Goal: Navigation & Orientation: Find specific page/section

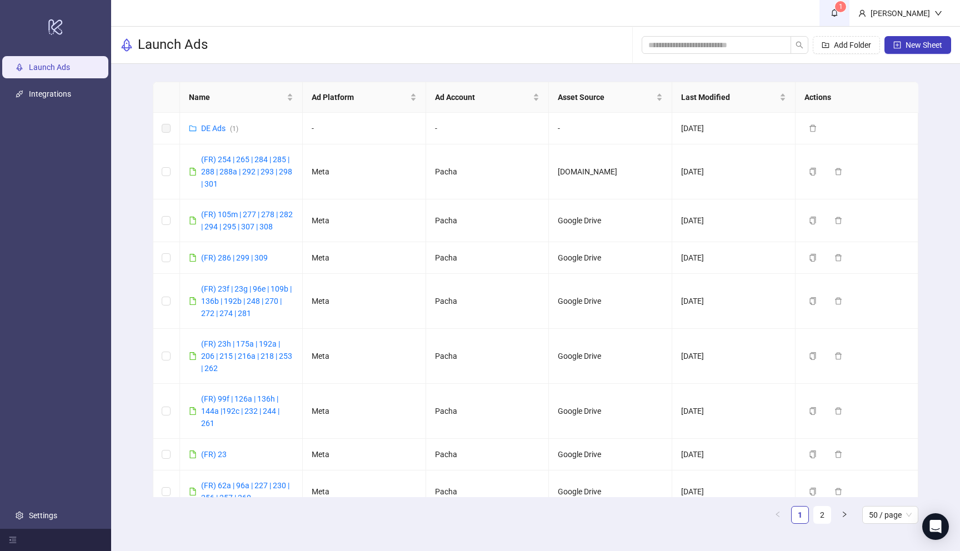
click at [838, 13] on icon "bell" at bounding box center [835, 13] width 8 height 8
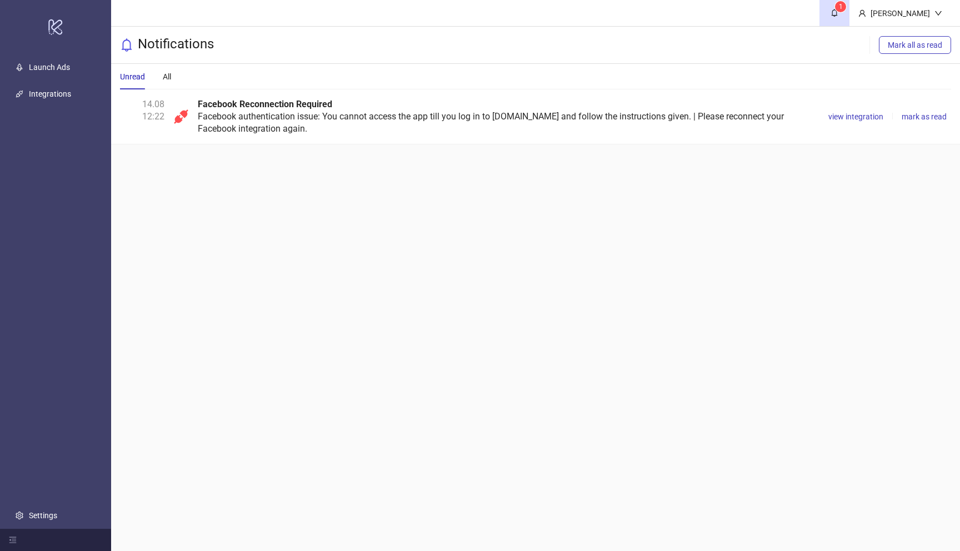
click at [325, 111] on div "Facebook Reconnection Required Facebook authentication issue: You cannot access…" at bounding box center [506, 116] width 617 height 37
click at [67, 94] on link "Integrations" at bounding box center [50, 93] width 42 height 9
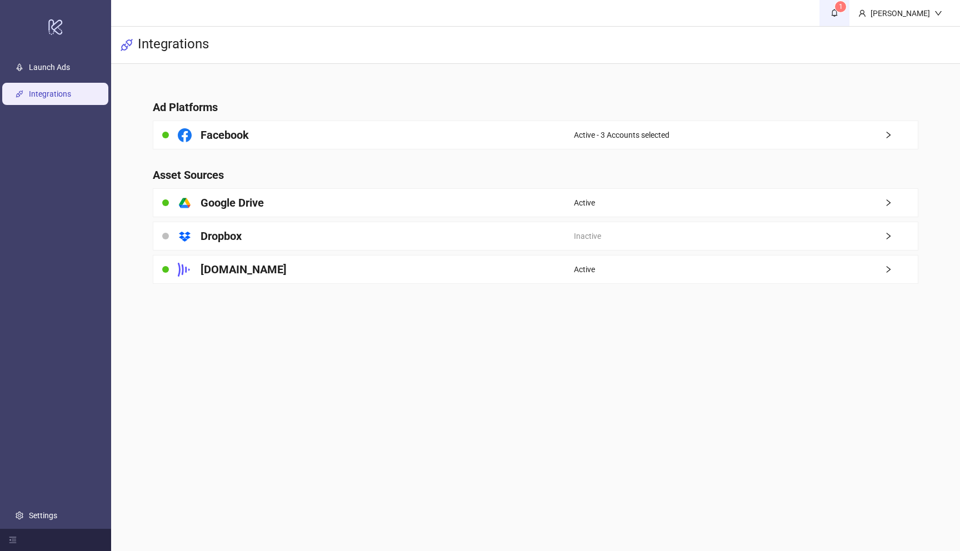
click at [836, 16] on icon "bell" at bounding box center [835, 13] width 8 height 8
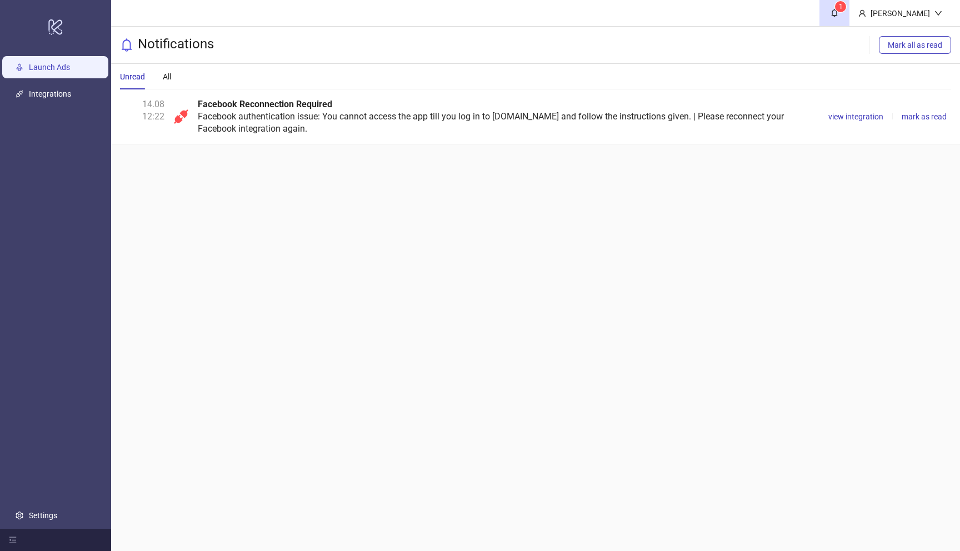
click at [63, 69] on link "Launch Ads" at bounding box center [49, 67] width 41 height 9
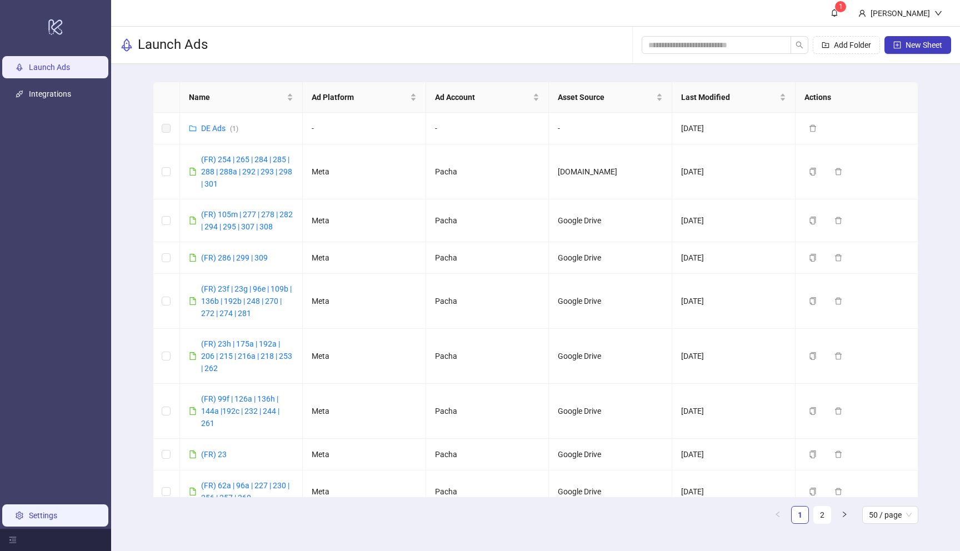
click at [57, 518] on link "Settings" at bounding box center [43, 515] width 28 height 9
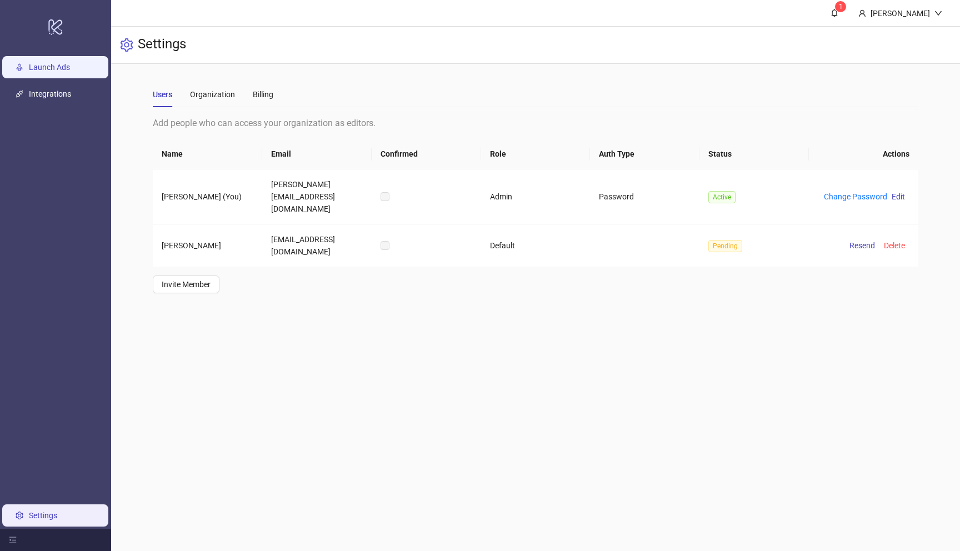
click at [49, 69] on link "Launch Ads" at bounding box center [49, 67] width 41 height 9
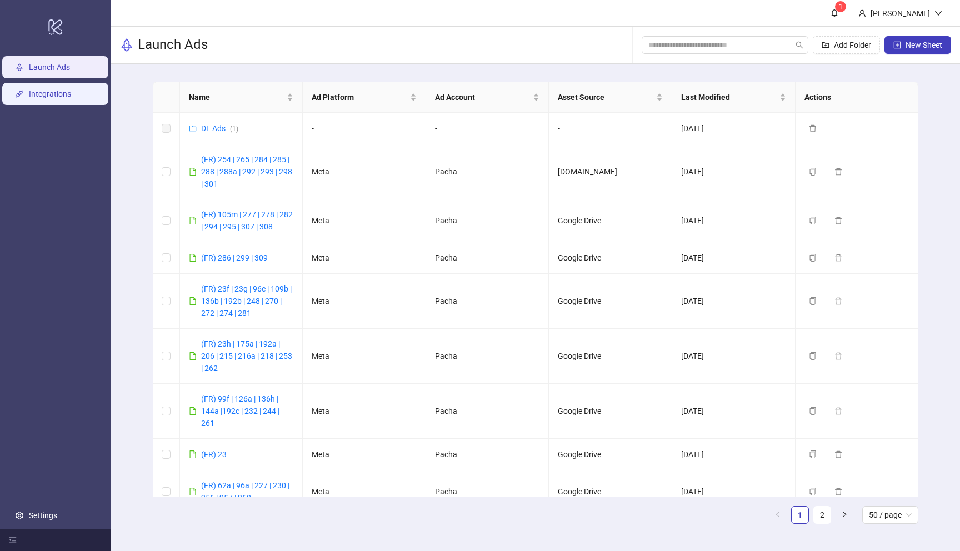
click at [40, 90] on link "Integrations" at bounding box center [50, 93] width 42 height 9
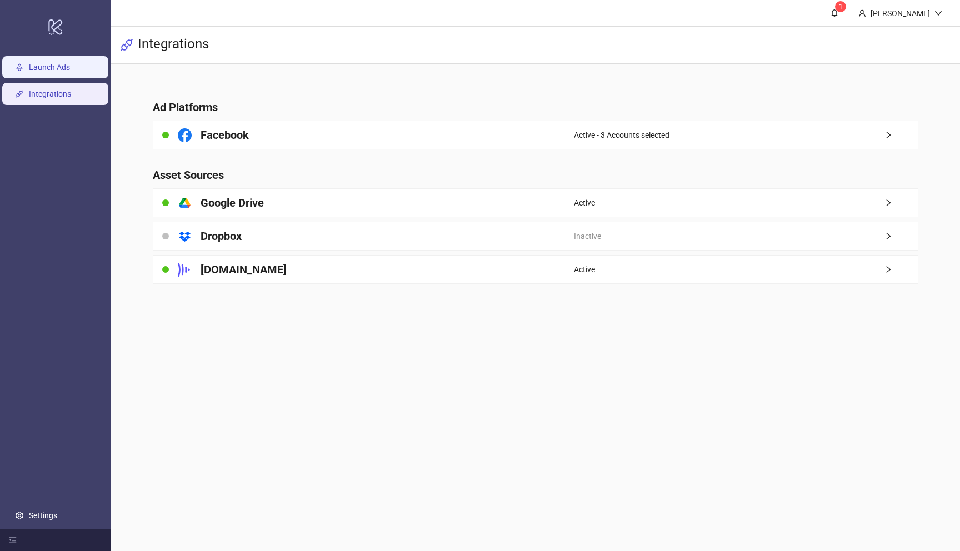
click at [37, 67] on link "Launch Ads" at bounding box center [49, 67] width 41 height 9
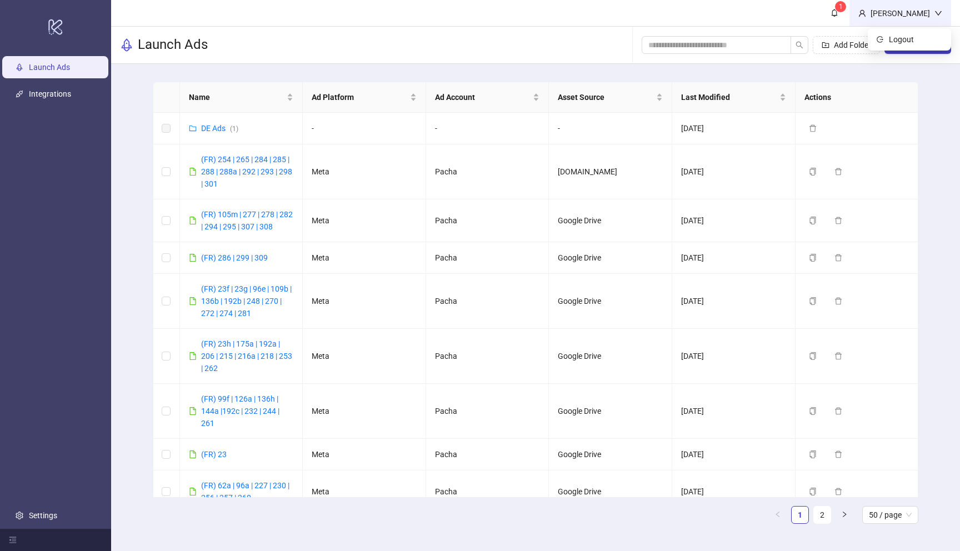
click at [889, 17] on div "[PERSON_NAME]" at bounding box center [900, 13] width 68 height 12
click at [838, 17] on span "1" at bounding box center [834, 13] width 12 height 12
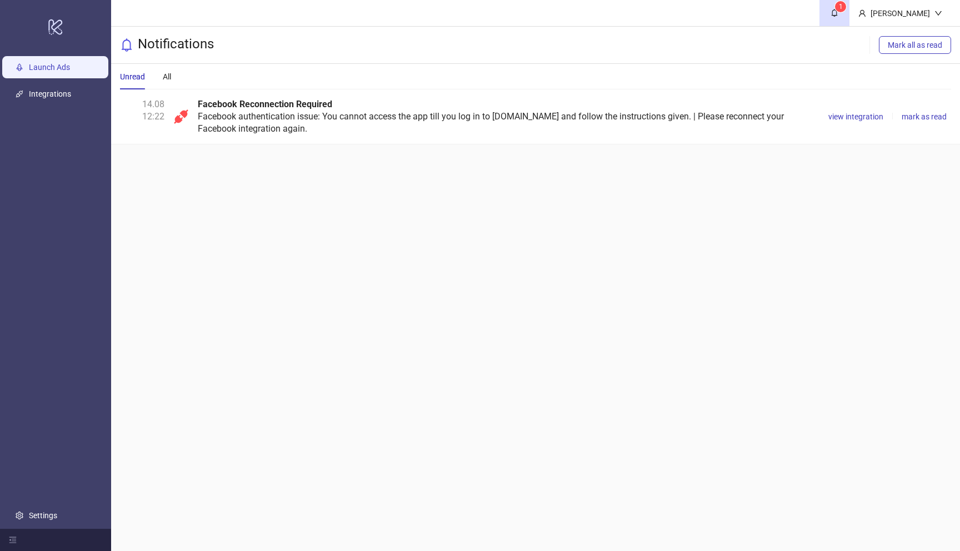
click at [70, 70] on link "Launch Ads" at bounding box center [49, 67] width 41 height 9
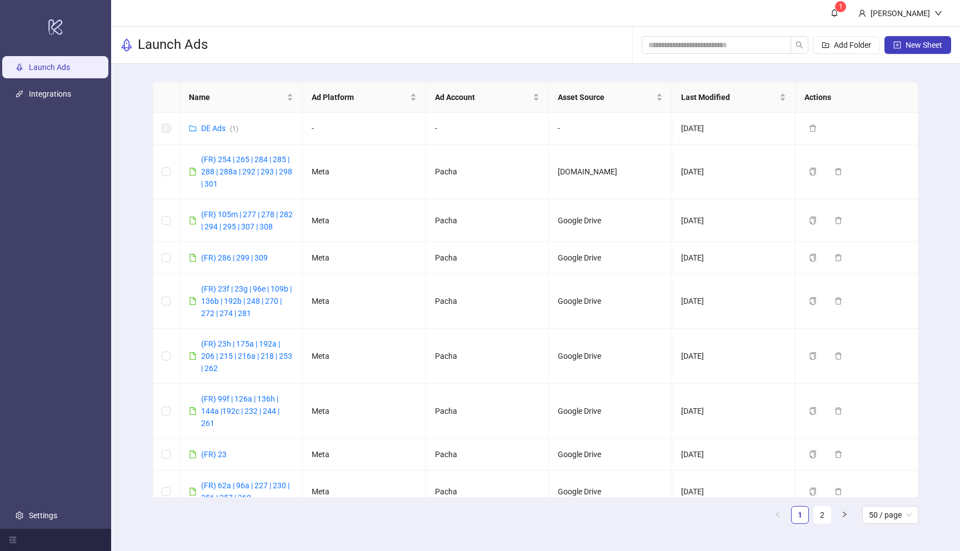
click at [34, 502] on ul "Launch Ads Integrations Settings" at bounding box center [55, 291] width 111 height 475
click at [34, 511] on link "Settings" at bounding box center [43, 515] width 28 height 9
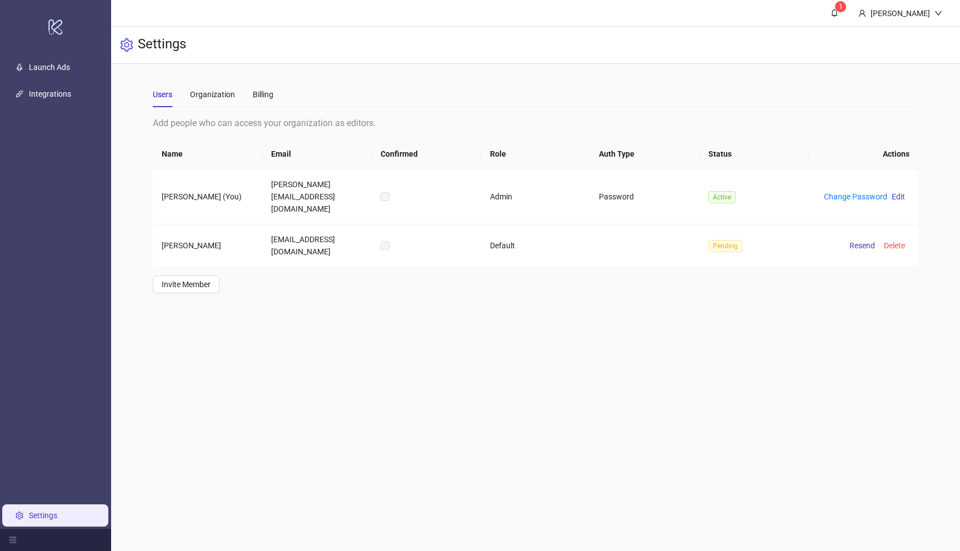
click at [81, 79] on ul "Launch Ads Integrations Settings" at bounding box center [55, 291] width 111 height 475
click at [66, 69] on link "Launch Ads" at bounding box center [49, 67] width 41 height 9
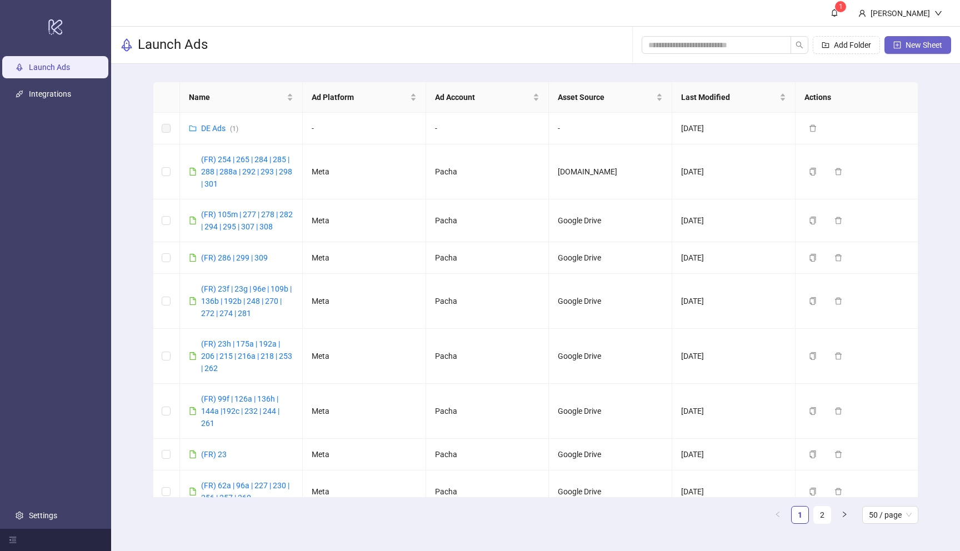
click at [904, 43] on button "New Sheet" at bounding box center [917, 45] width 67 height 18
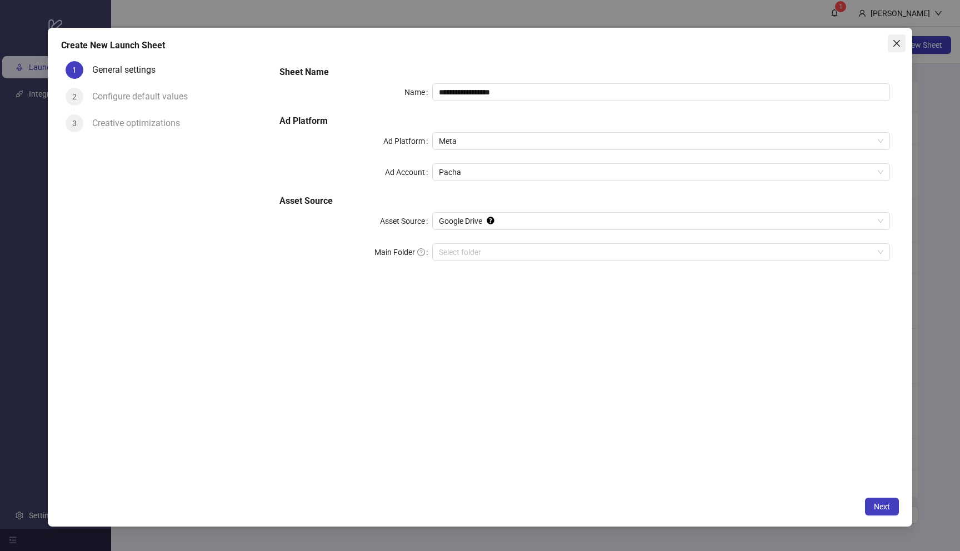
click at [894, 45] on icon "close" at bounding box center [896, 42] width 7 height 7
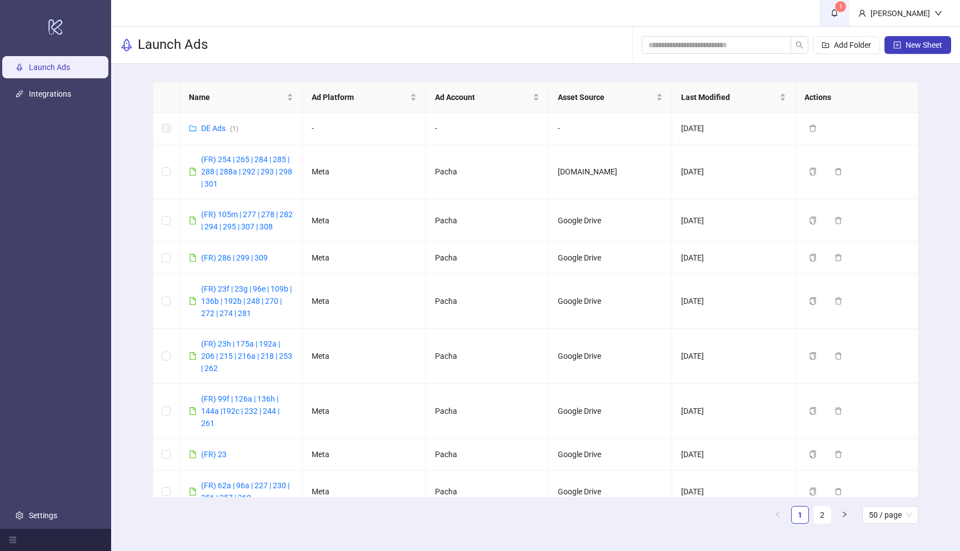
click at [837, 12] on icon "bell" at bounding box center [835, 13] width 8 height 8
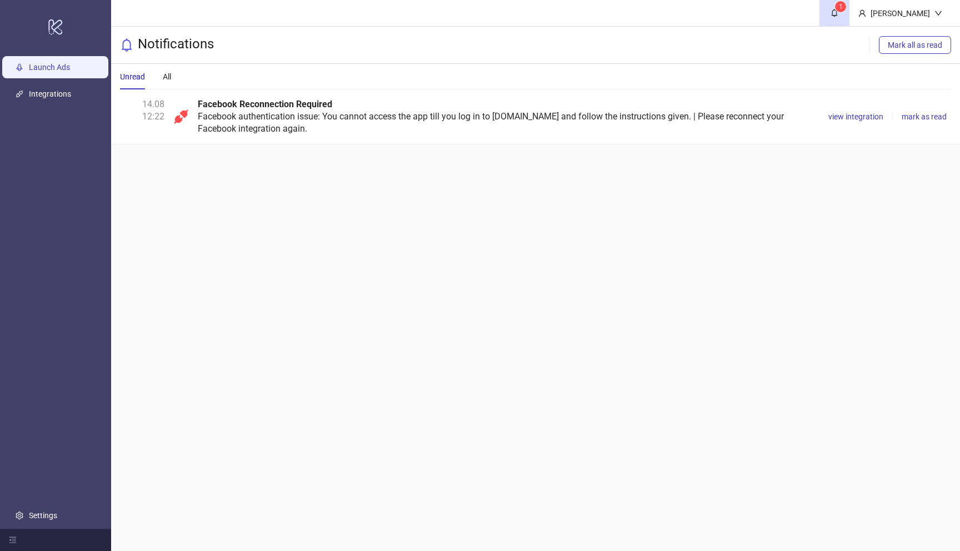
click at [58, 68] on link "Launch Ads" at bounding box center [49, 67] width 41 height 9
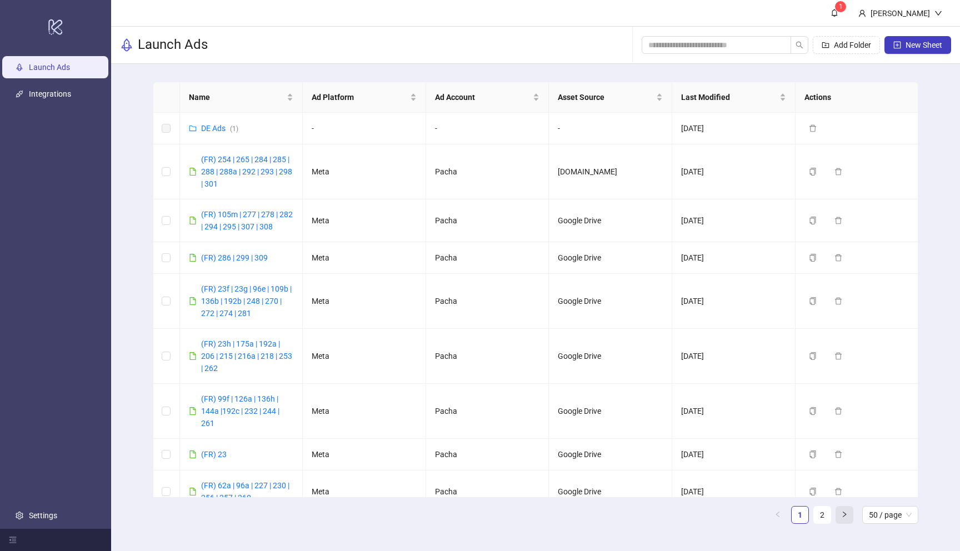
click at [842, 512] on icon "right" at bounding box center [844, 514] width 7 height 7
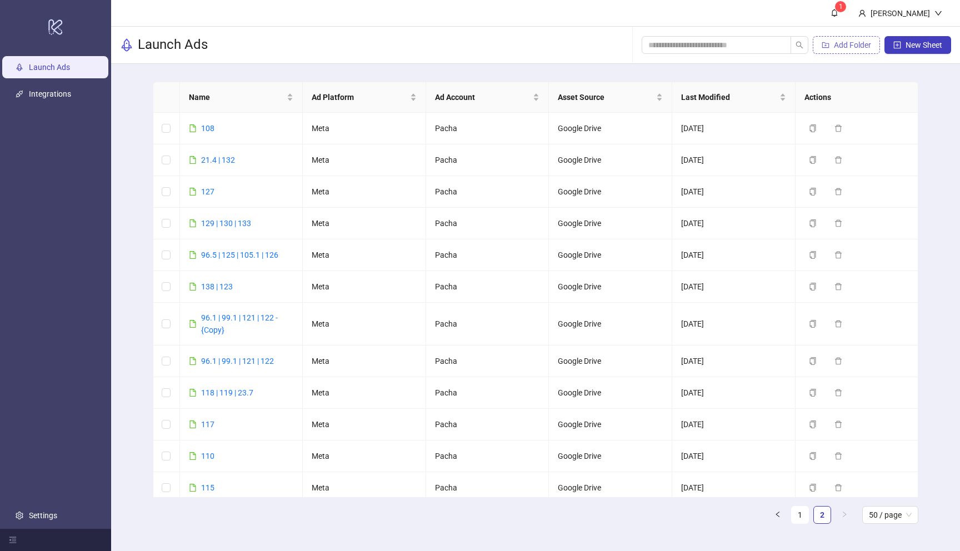
click at [838, 52] on button "Add Folder" at bounding box center [846, 45] width 67 height 18
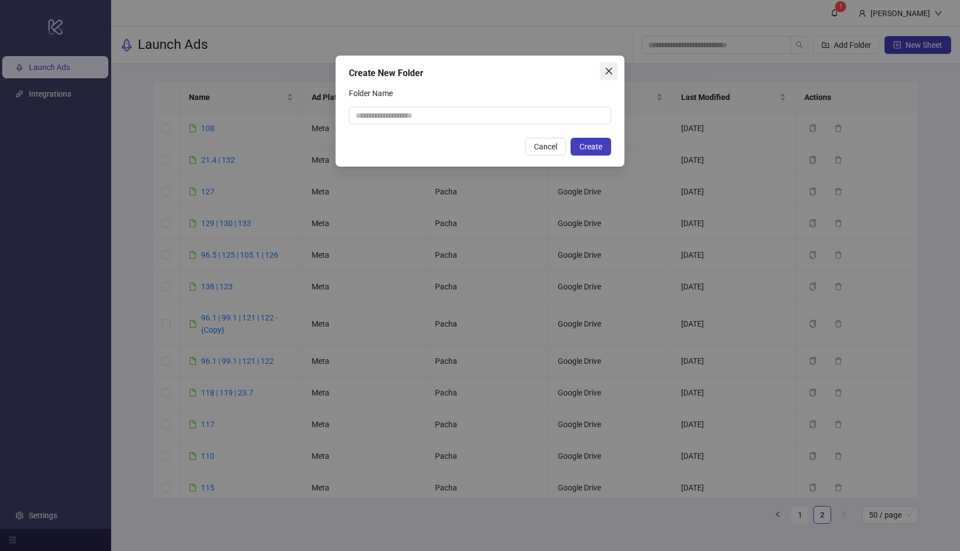
click at [603, 74] on span "Close" at bounding box center [609, 71] width 18 height 9
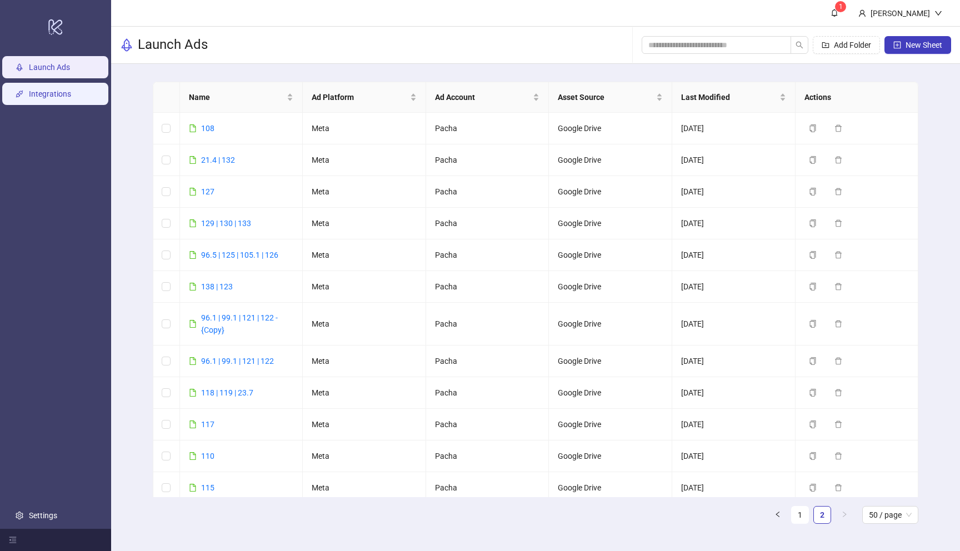
click at [37, 92] on link "Integrations" at bounding box center [50, 93] width 42 height 9
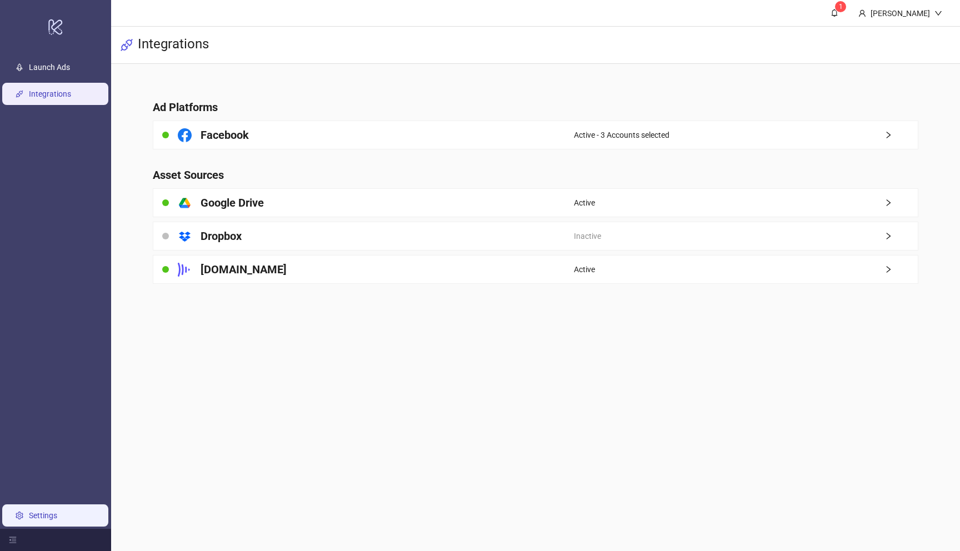
click at [49, 511] on link "Settings" at bounding box center [43, 515] width 28 height 9
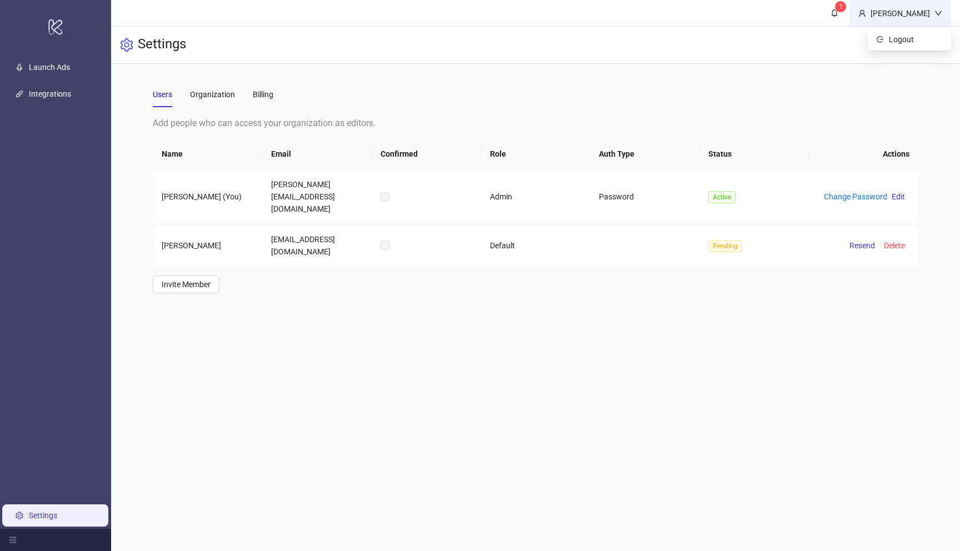
click at [886, 9] on div "[PERSON_NAME]" at bounding box center [900, 13] width 68 height 12
click at [847, 13] on link "1" at bounding box center [834, 13] width 30 height 26
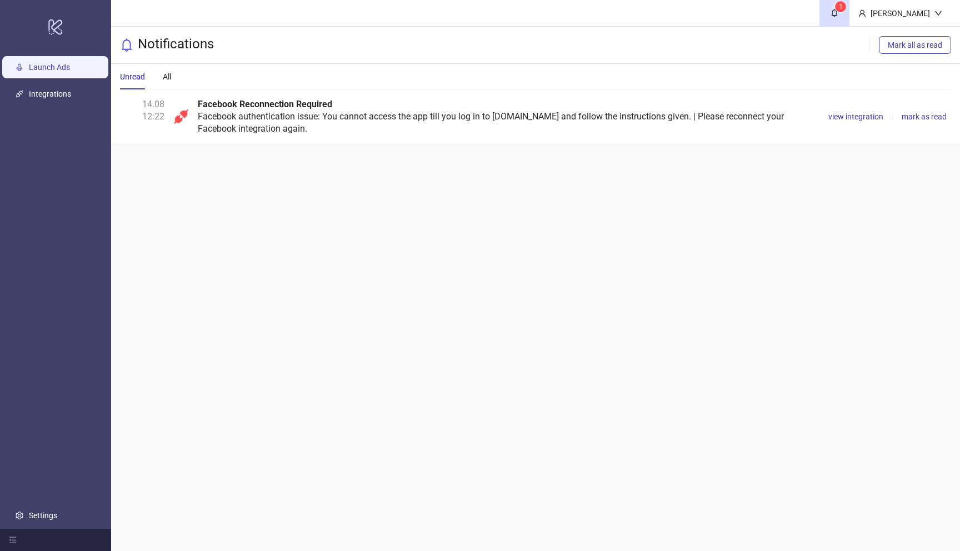
click at [66, 66] on link "Launch Ads" at bounding box center [49, 67] width 41 height 9
